Goal: Navigation & Orientation: Find specific page/section

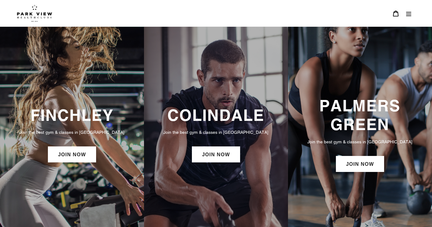
click at [357, 145] on p "Join the best gym & classes in London" at bounding box center [360, 141] width 132 height 7
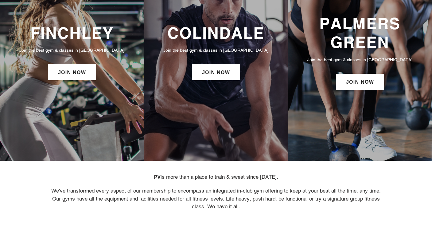
scroll to position [77, 0]
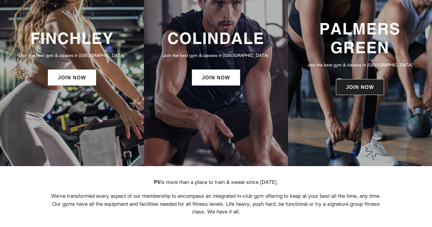
click at [373, 90] on link "JOIN NOW" at bounding box center [360, 87] width 48 height 16
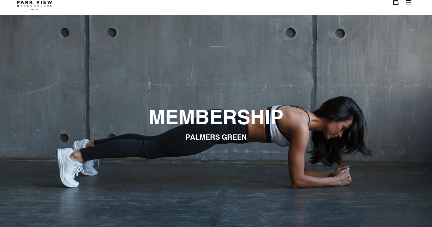
scroll to position [-1, 0]
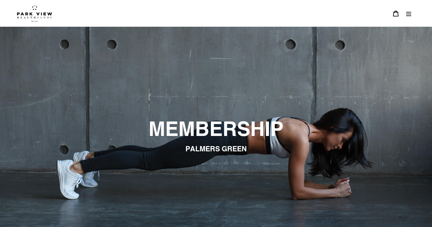
click at [410, 13] on icon "Menu" at bounding box center [408, 14] width 5 height 4
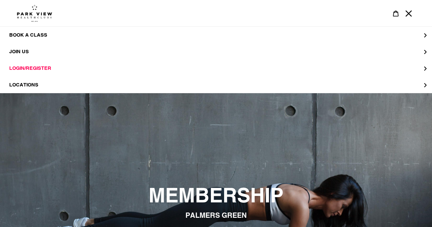
scroll to position [0, 0]
click at [108, 159] on div "slideshow" at bounding box center [216, 206] width 432 height 227
click at [30, 84] on span "LOCATIONS" at bounding box center [23, 85] width 29 height 6
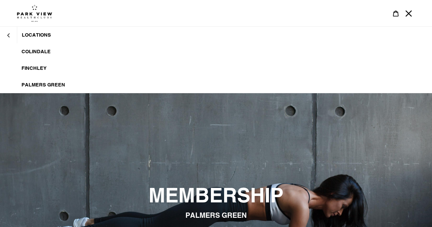
click at [38, 83] on span "Palmers Green" at bounding box center [44, 85] width 44 height 6
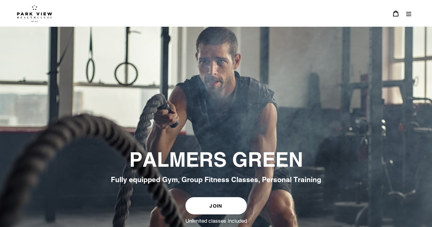
click at [408, 12] on icon "Menu" at bounding box center [408, 14] width 5 height 4
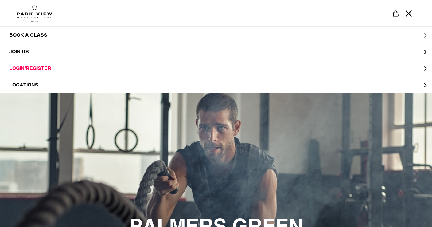
click at [425, 34] on button "BOOK A CLASS" at bounding box center [216, 35] width 432 height 17
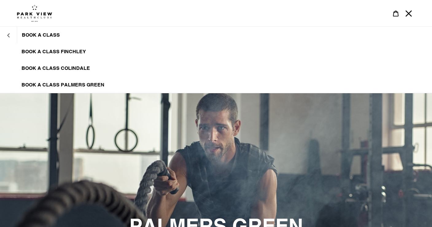
click at [11, 36] on button "BOOK A CLASS" at bounding box center [8, 35] width 17 height 15
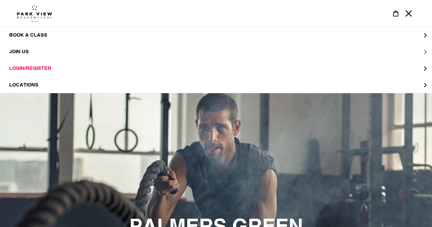
click at [423, 51] on button "JOIN US" at bounding box center [216, 51] width 432 height 17
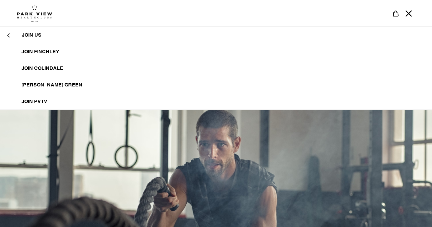
click at [37, 103] on span "JOIN PVTV" at bounding box center [35, 101] width 26 height 6
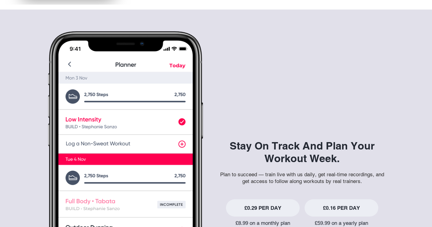
scroll to position [666, 0]
